Goal: Task Accomplishment & Management: Manage account settings

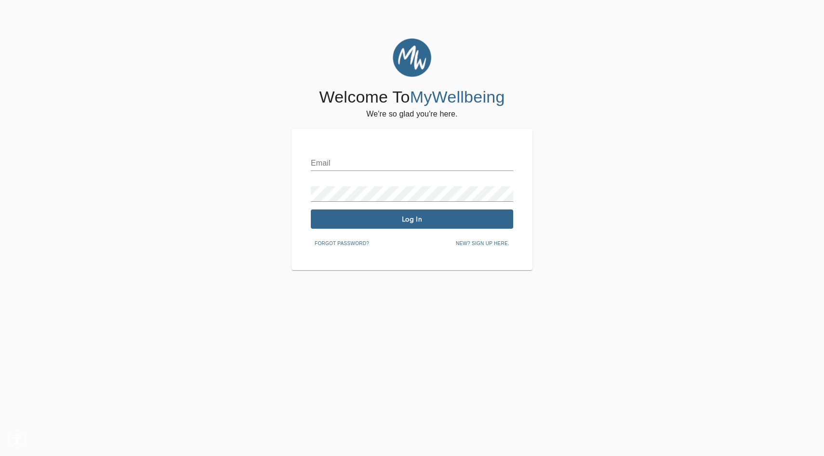
click at [365, 160] on input "text" at bounding box center [412, 163] width 202 height 15
type input "[EMAIL_ADDRESS][DOMAIN_NAME]"
click at [386, 219] on span "Log In" at bounding box center [412, 219] width 195 height 9
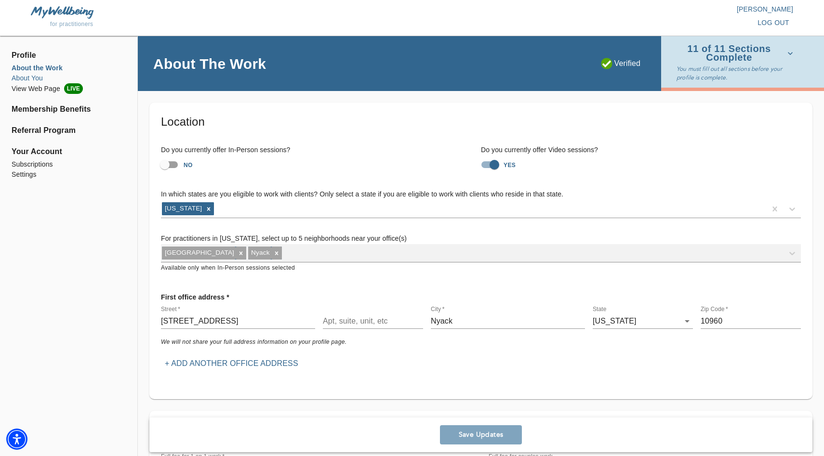
click at [26, 79] on li "About You" at bounding box center [69, 78] width 114 height 10
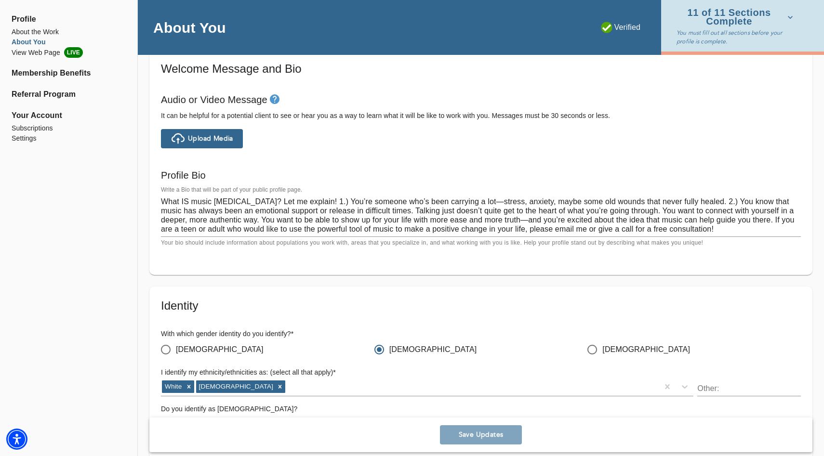
scroll to position [540, 0]
click at [211, 216] on textarea "What IS music [MEDICAL_DATA]? Let me explain! 1.) You’re someone who’s been car…" at bounding box center [481, 215] width 640 height 37
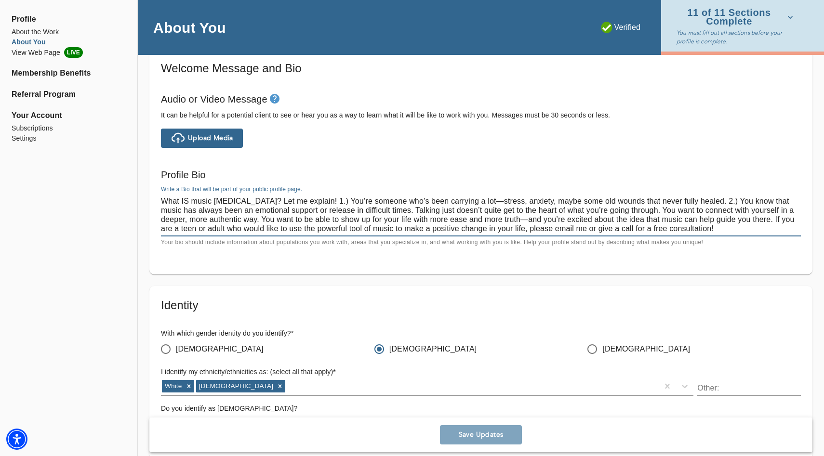
click at [211, 216] on textarea "What IS music [MEDICAL_DATA]? Let me explain! 1.) You’re someone who’s been car…" at bounding box center [481, 215] width 640 height 37
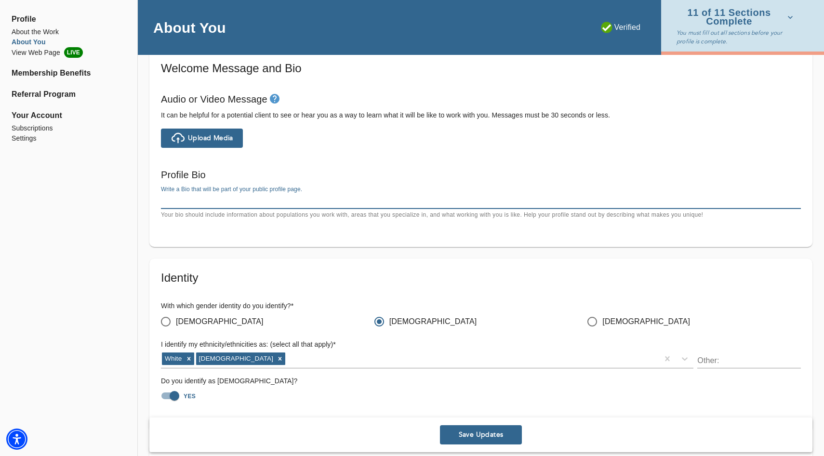
paste textarea "<!-- Professional verification provided by Psychology [DATE] --> <a href="[URL]…"
type textarea "<!-- Professional verification provided by Psychology [DATE] --> <a href="[URL]…"
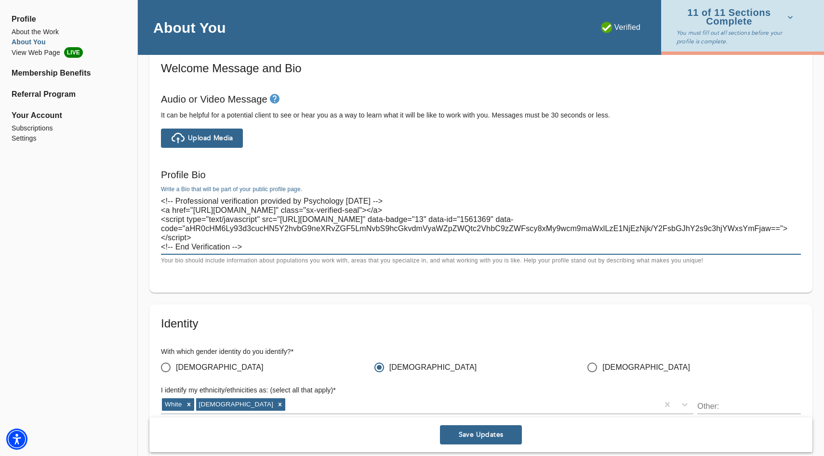
drag, startPoint x: 256, startPoint y: 250, endPoint x: 146, endPoint y: 200, distance: 121.2
click at [145, 200] on div "Personal Information If you need to make any changes to your name or email, ple…" at bounding box center [481, 306] width 686 height 1489
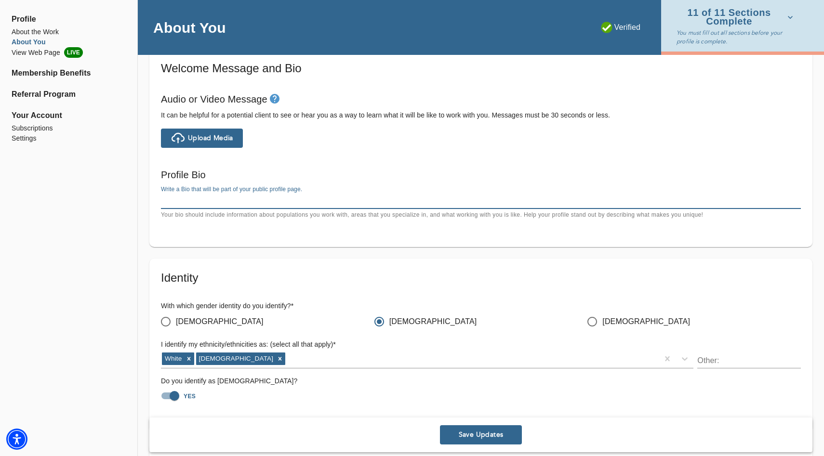
paste textarea "Lo ipsu do Sitamet C. Adipi eli S do e tempo-incididun utlab etdoloremagnaal. E…"
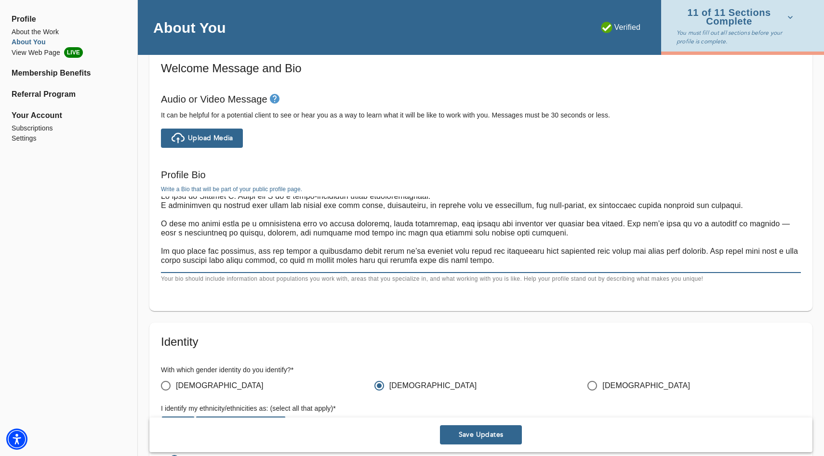
scroll to position [0, 0]
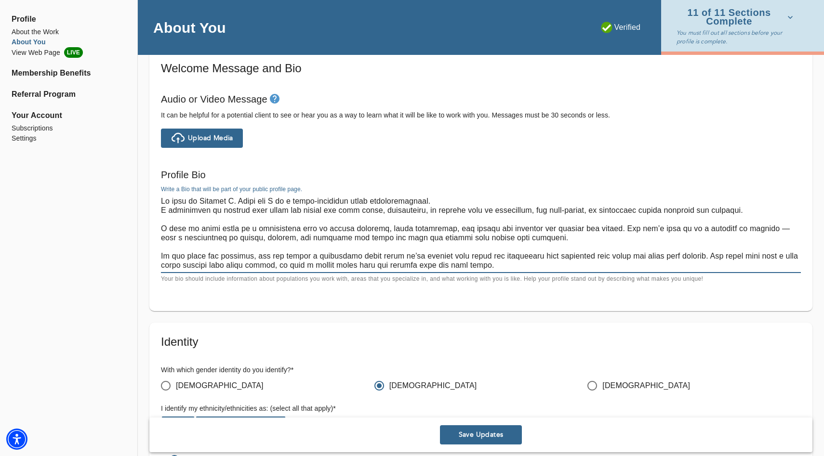
drag, startPoint x: 439, startPoint y: 201, endPoint x: 308, endPoint y: 202, distance: 131.5
click at [308, 202] on textarea at bounding box center [481, 233] width 640 height 73
click at [315, 202] on textarea at bounding box center [481, 233] width 640 height 73
drag, startPoint x: 438, startPoint y: 200, endPoint x: 382, endPoint y: 203, distance: 56.4
click at [382, 203] on textarea at bounding box center [481, 233] width 640 height 73
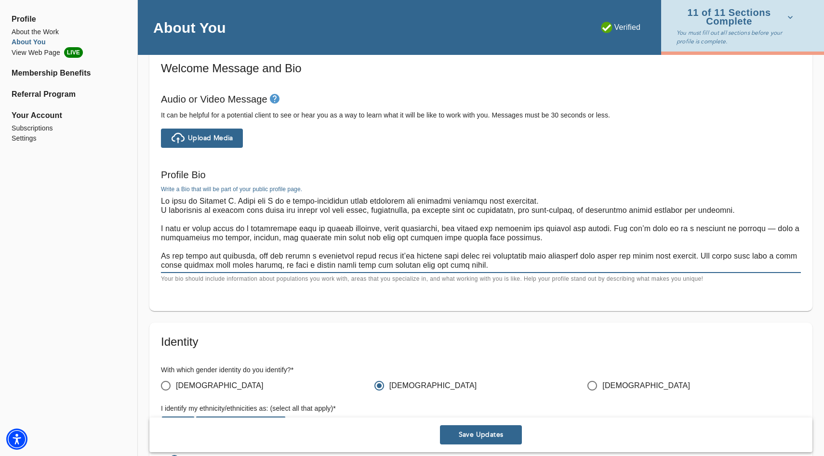
type textarea "Lo ipsu do Sitamet C. Adipi eli S do e tempo-incididun utlab etdolorem ali enim…"
click at [482, 423] on div "Save Updates" at bounding box center [480, 435] width 663 height 35
click at [481, 427] on button "Save Updates" at bounding box center [481, 434] width 82 height 19
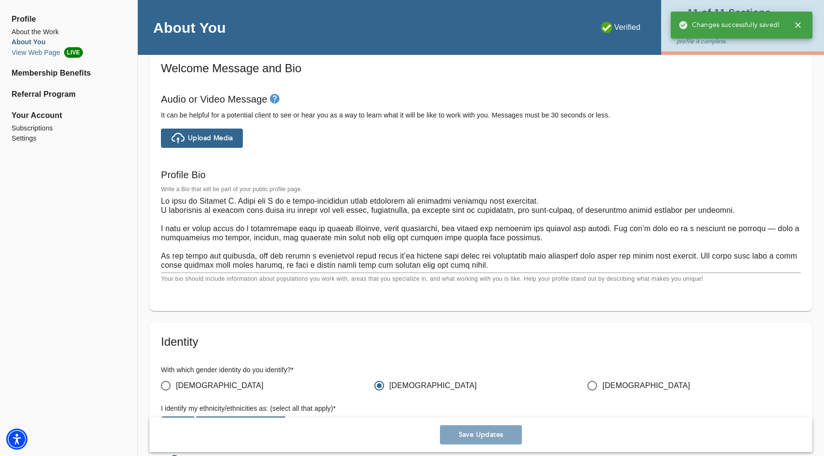
click at [39, 57] on li "View Web Page LIVE" at bounding box center [69, 52] width 114 height 11
